Goal: Task Accomplishment & Management: Manage account settings

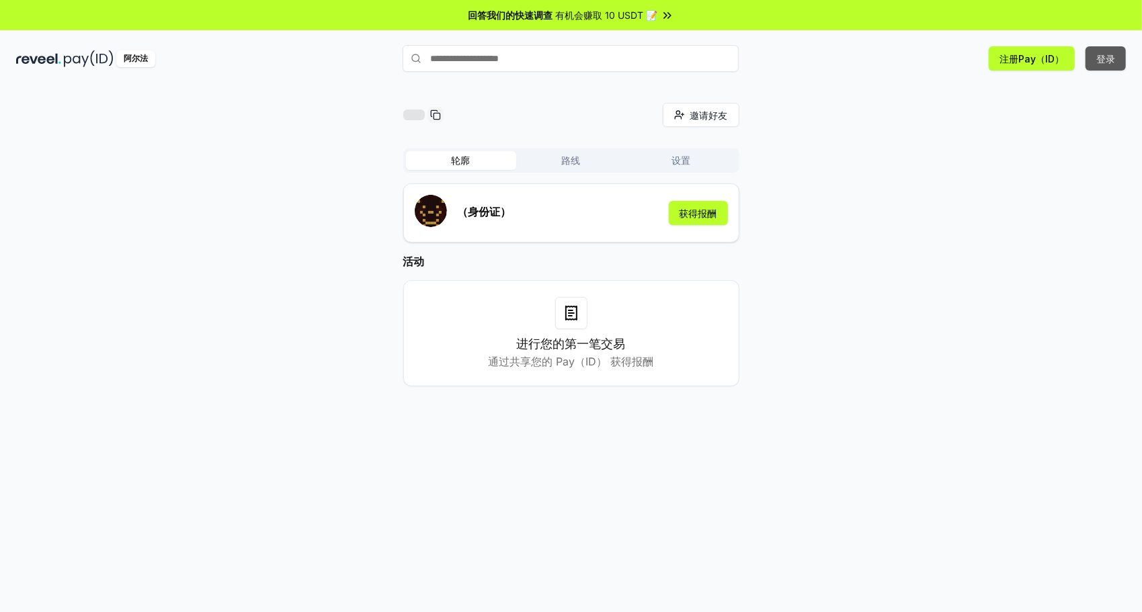
click at [1111, 58] on button "登录" at bounding box center [1105, 58] width 40 height 24
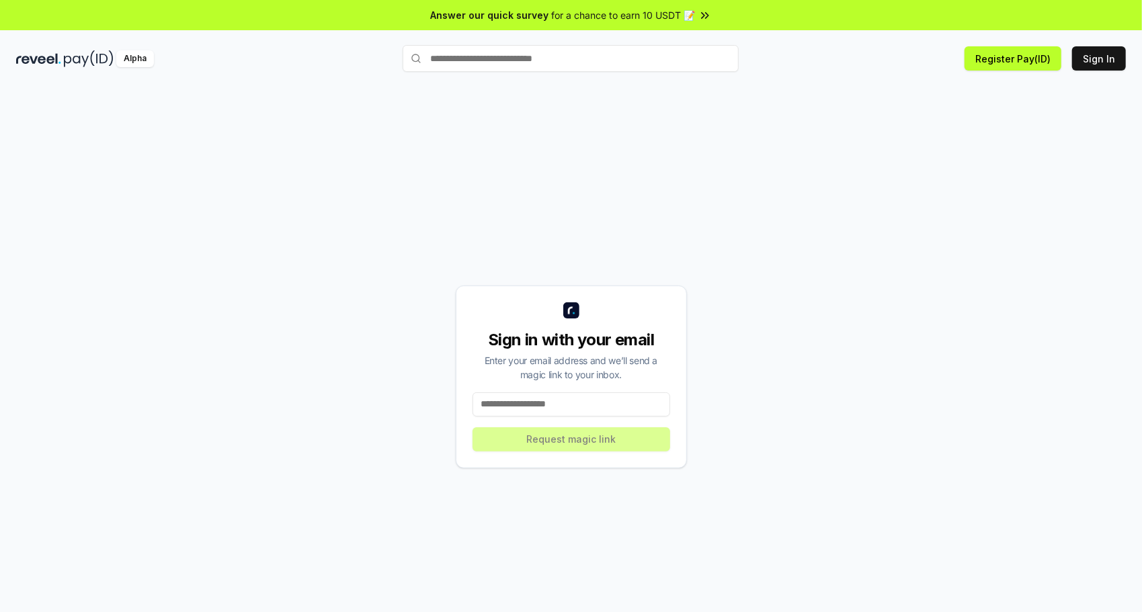
click at [573, 402] on input at bounding box center [571, 404] width 198 height 24
type input "**********"
click at [601, 435] on button "Request magic link" at bounding box center [571, 439] width 198 height 24
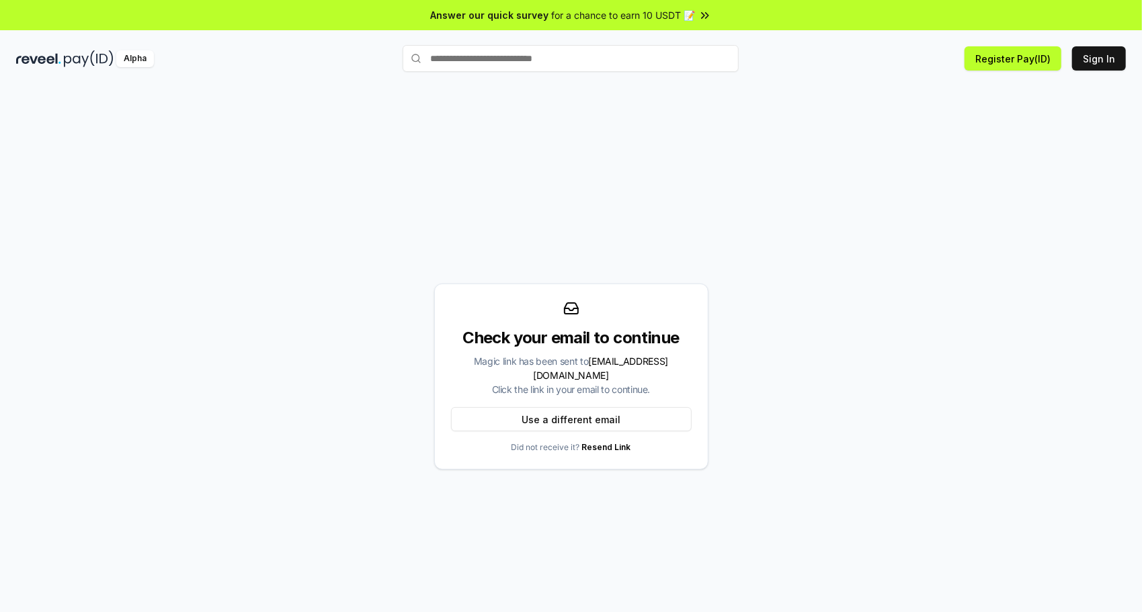
click at [786, 438] on div "Check your email to continue Magic link has been sent to kirkbraun2@gmail.com C…" at bounding box center [571, 377] width 1110 height 548
click at [604, 407] on button "Use a different email" at bounding box center [571, 419] width 241 height 24
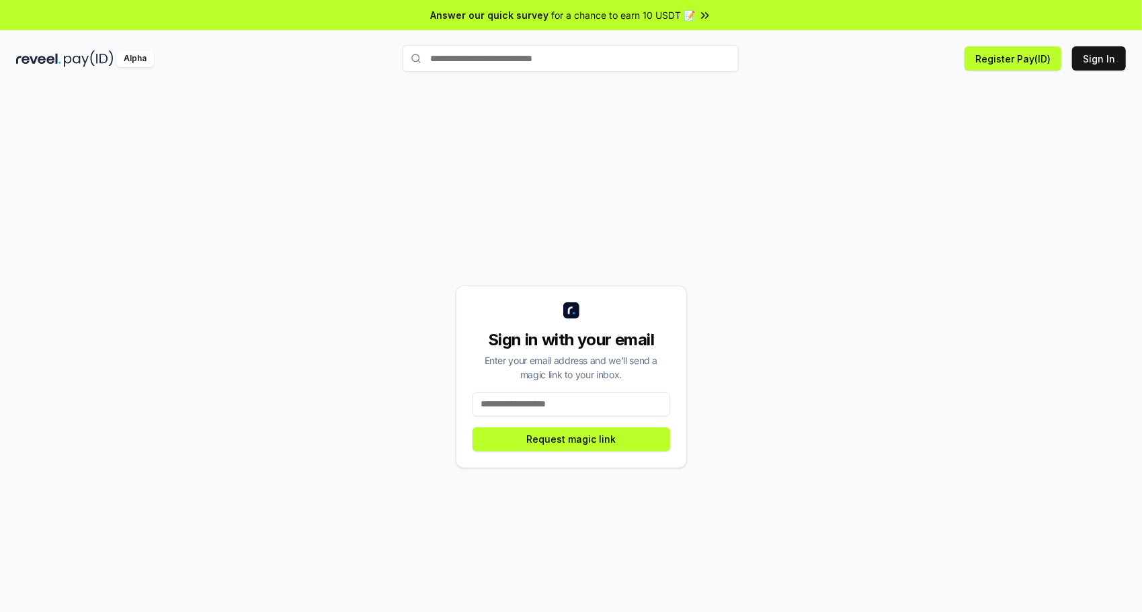
click at [604, 406] on input at bounding box center [571, 404] width 198 height 24
type input "**********"
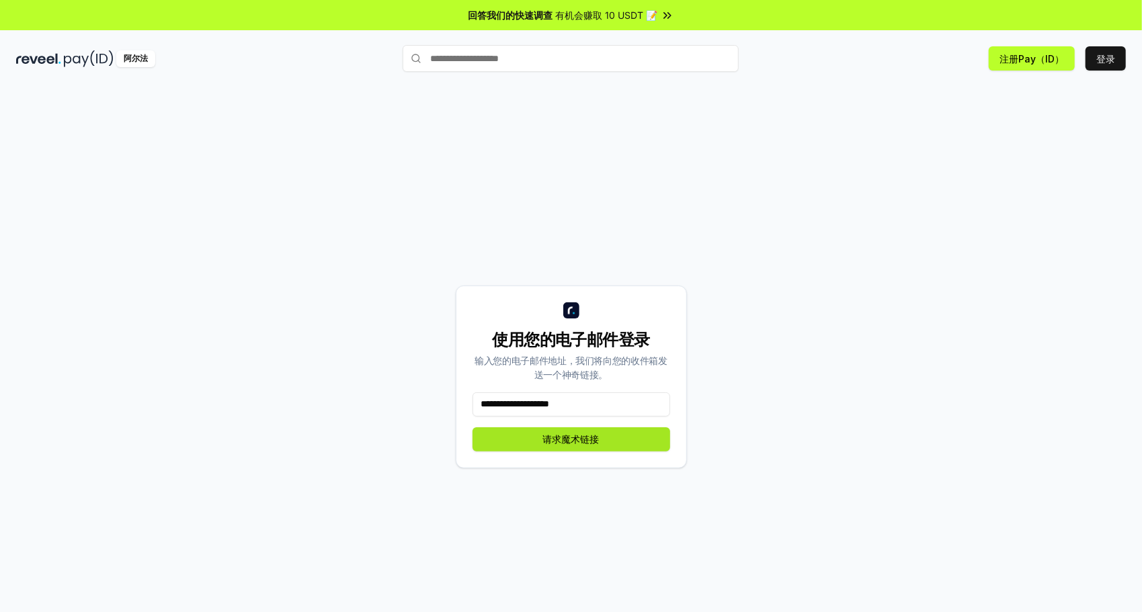
click at [611, 444] on button "请求魔术链接" at bounding box center [571, 439] width 198 height 24
click at [526, 397] on input at bounding box center [571, 404] width 198 height 24
type input "**********"
click at [589, 444] on button "请求魔术链接" at bounding box center [571, 439] width 198 height 24
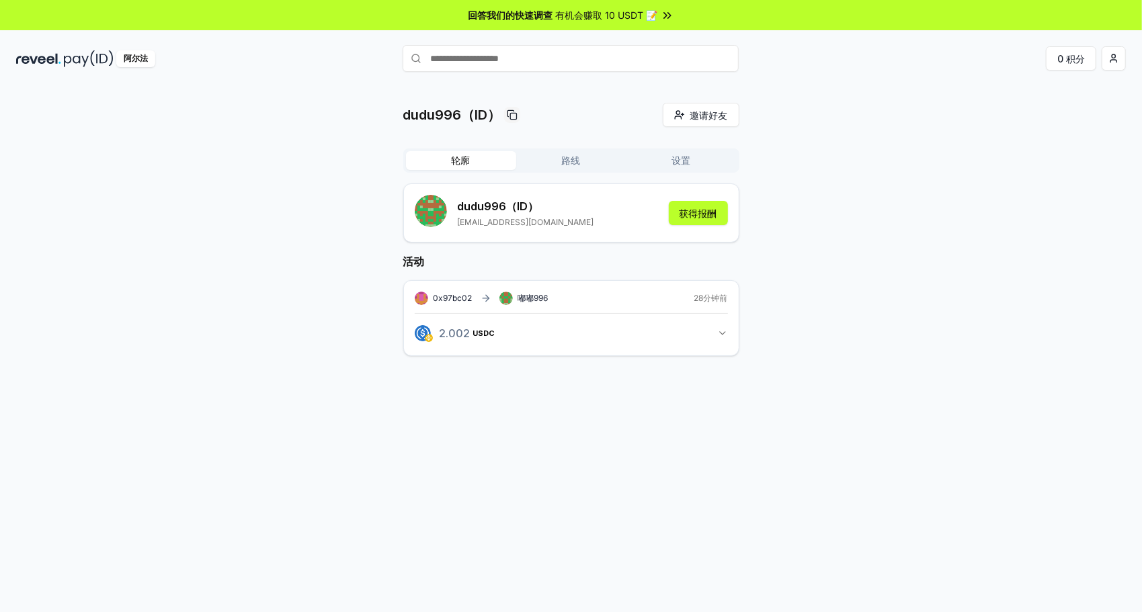
click at [720, 332] on icon "button" at bounding box center [722, 333] width 5 height 3
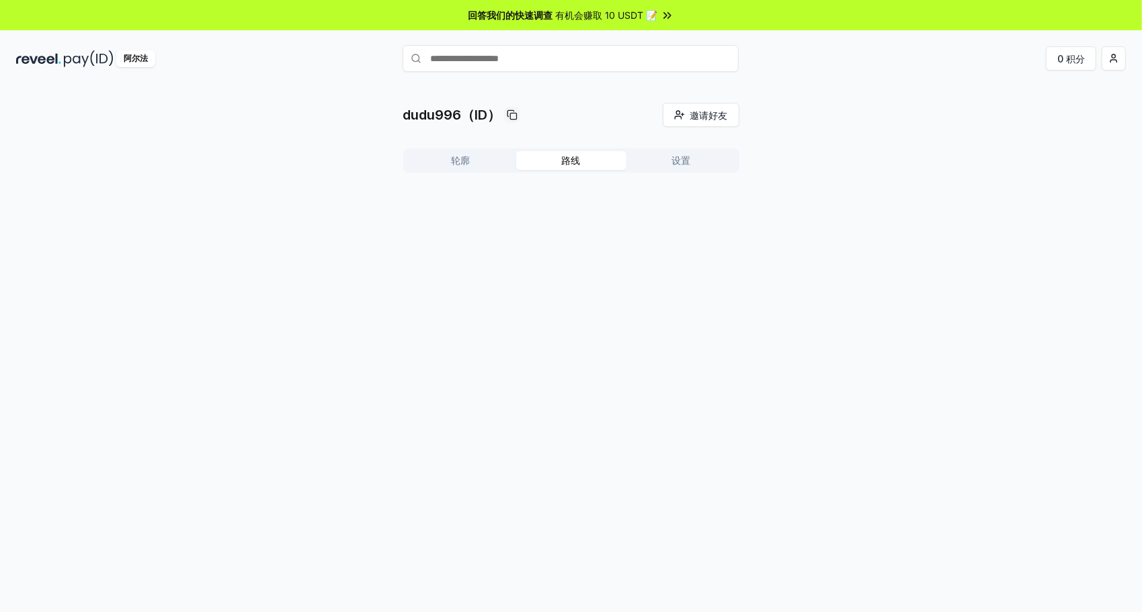
click at [551, 162] on button "路线" at bounding box center [571, 160] width 110 height 19
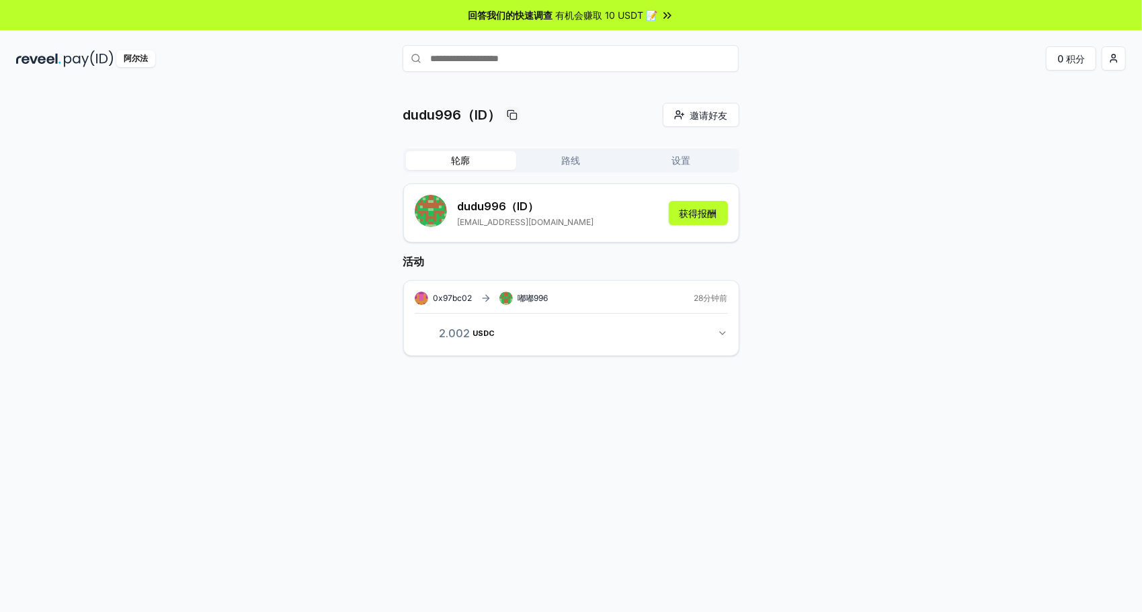
click at [457, 164] on button "轮廓" at bounding box center [461, 160] width 110 height 19
click at [683, 163] on button "设置" at bounding box center [681, 160] width 110 height 19
click at [457, 160] on button "轮廓" at bounding box center [461, 160] width 110 height 19
click at [505, 66] on input "text" at bounding box center [571, 58] width 336 height 27
click at [654, 15] on span "有机会赚取 10 USDT 📝" at bounding box center [607, 15] width 102 height 14
